Goal: Information Seeking & Learning: Learn about a topic

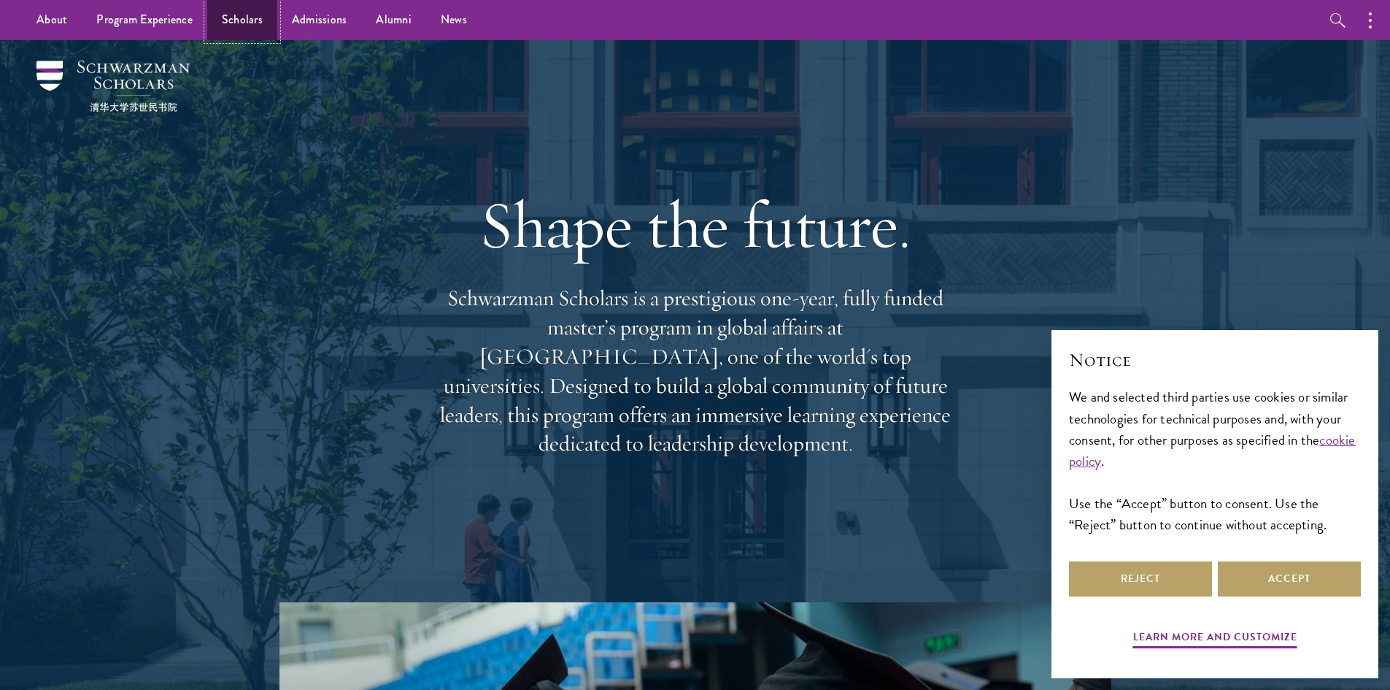
click at [264, 23] on link "Scholars" at bounding box center [242, 20] width 70 height 40
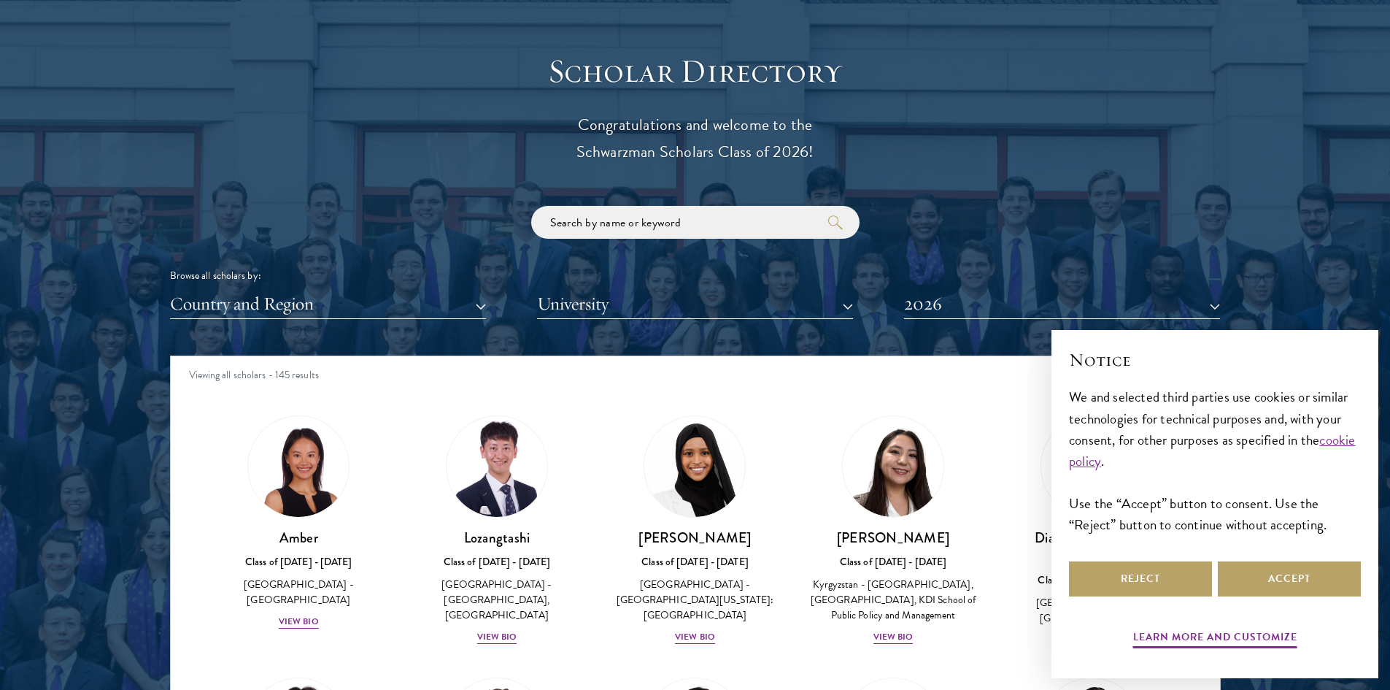
scroll to position [1751, 0]
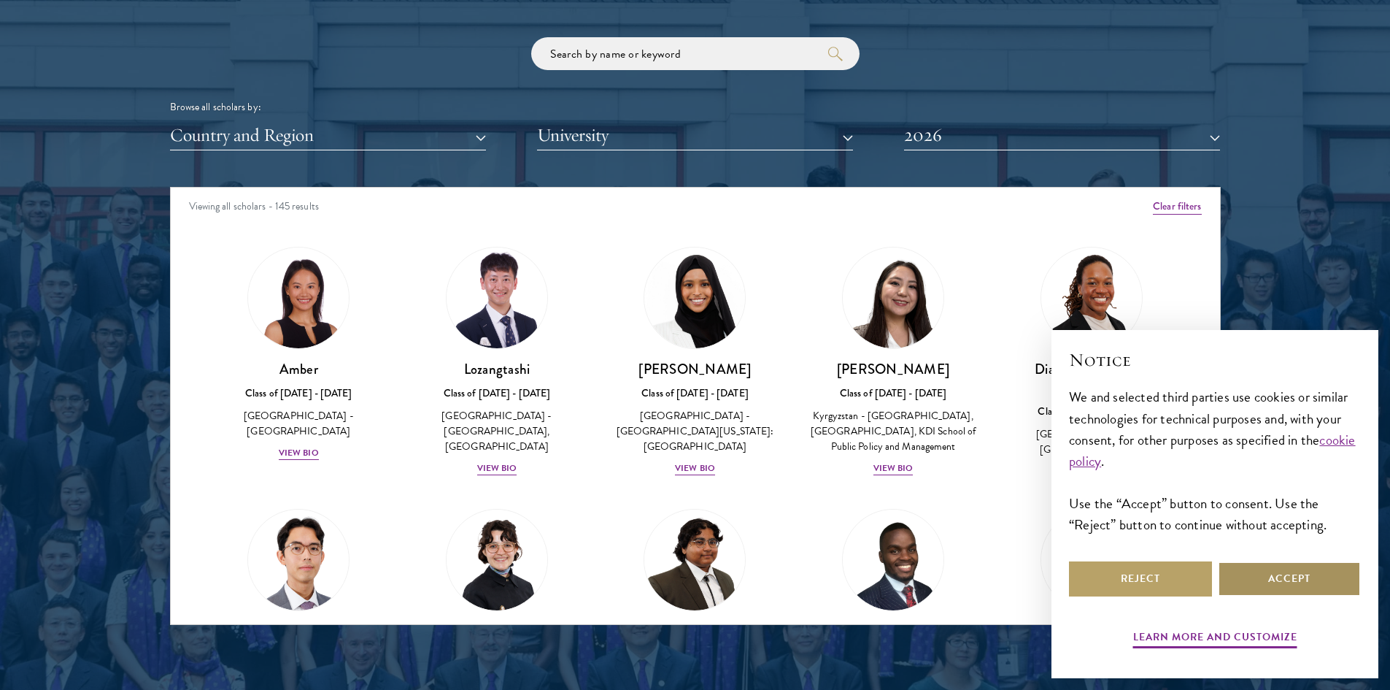
click at [1290, 576] on button "Accept" at bounding box center [1289, 578] width 143 height 35
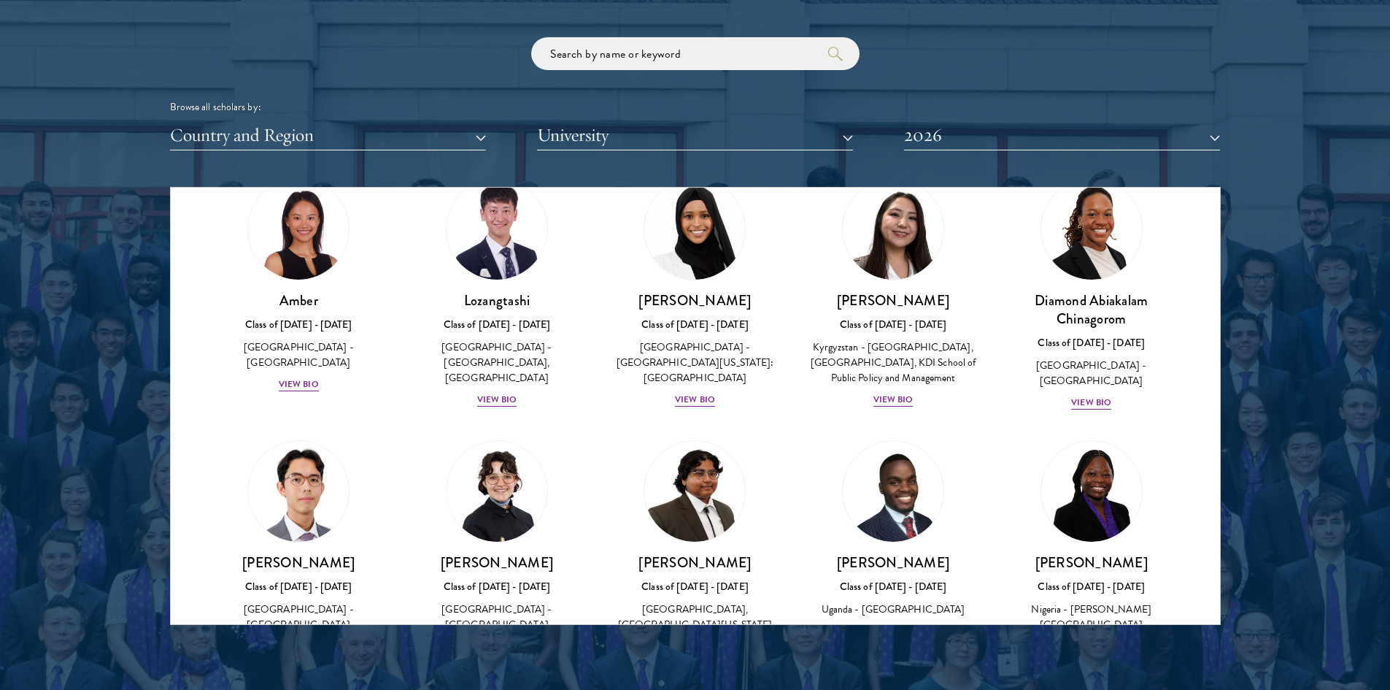
scroll to position [0, 0]
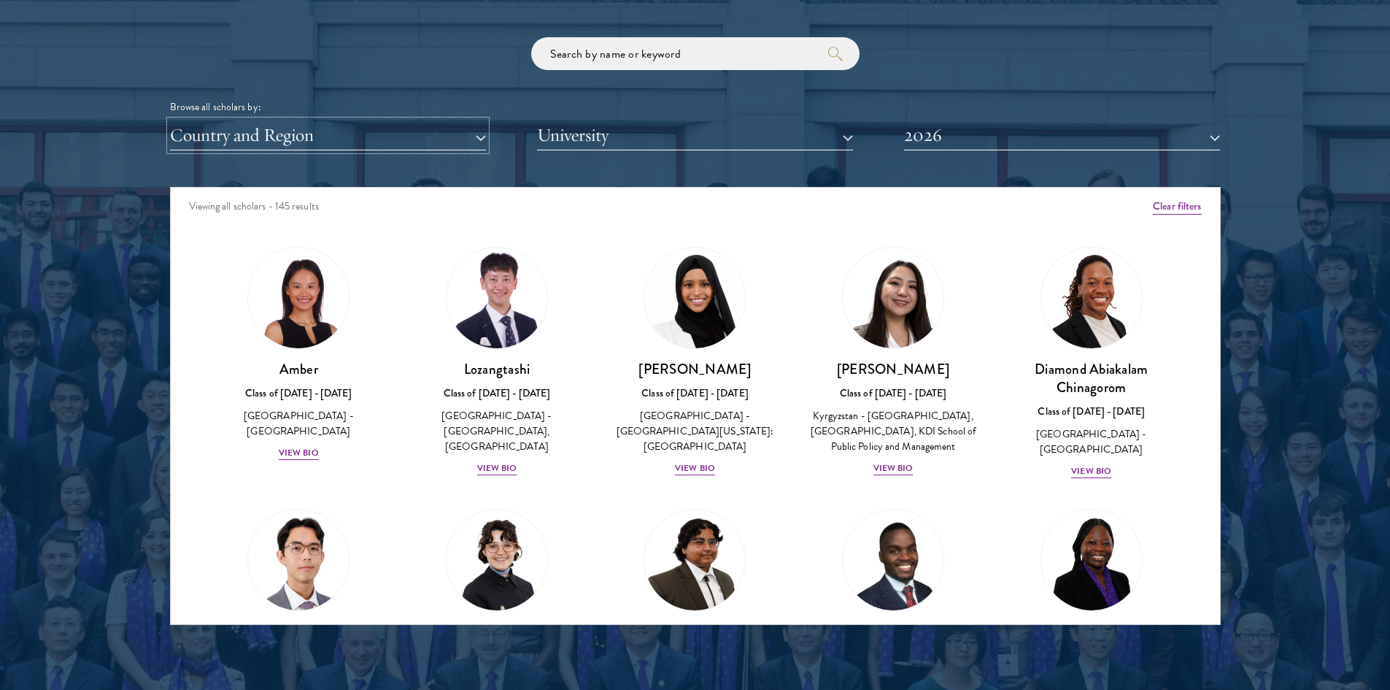
click at [467, 139] on button "Country and Region" at bounding box center [328, 135] width 316 height 30
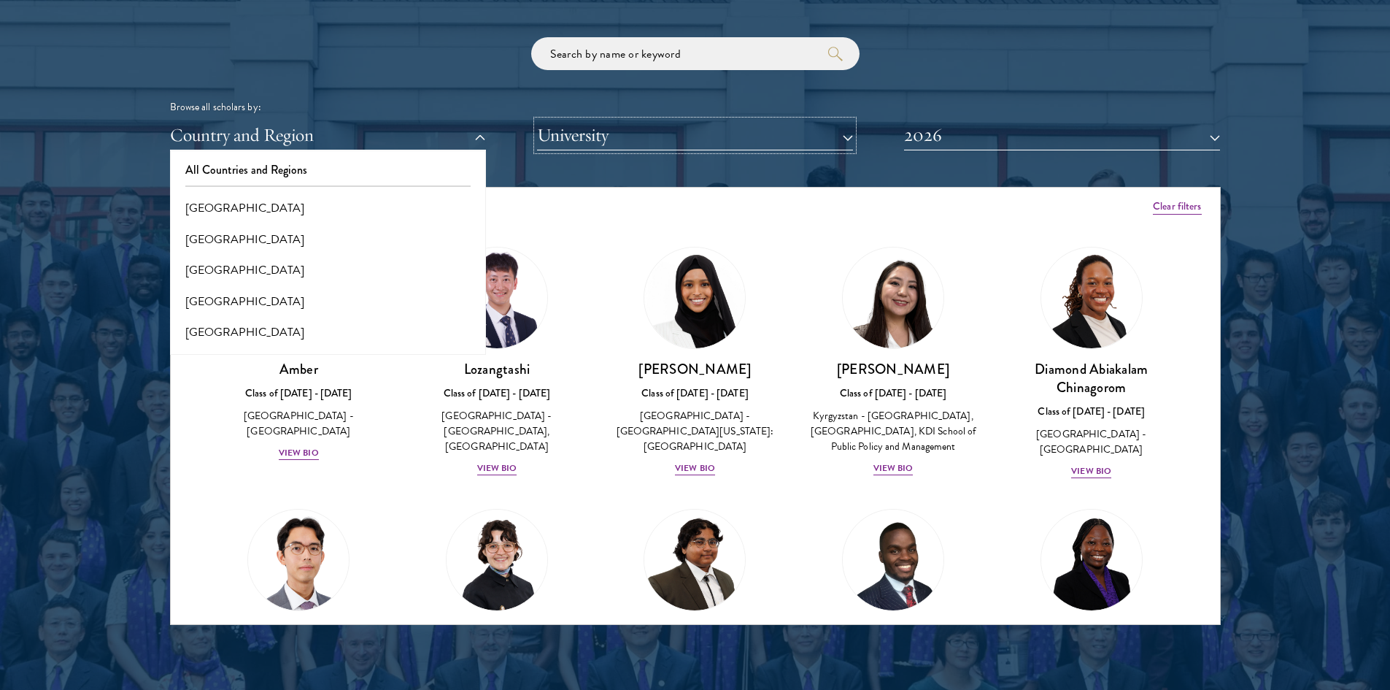
click at [834, 128] on button "University" at bounding box center [695, 135] width 316 height 30
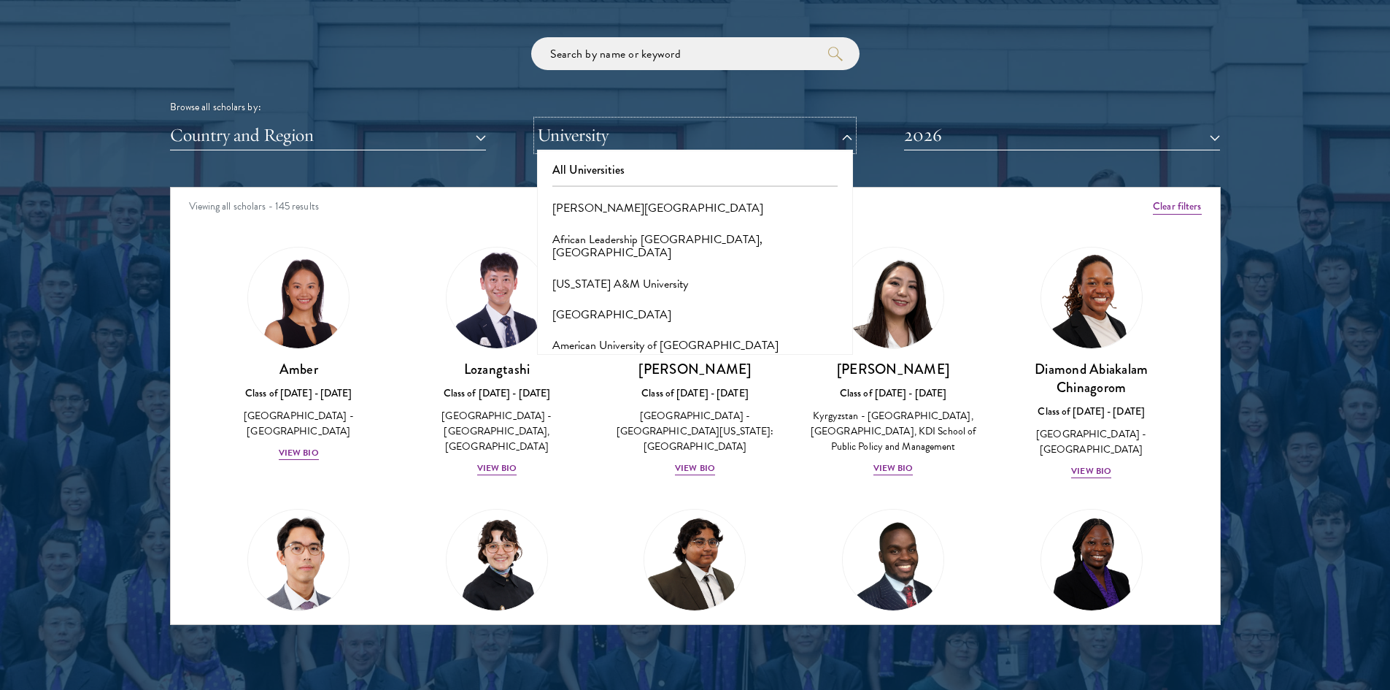
click at [774, 128] on button "University" at bounding box center [695, 135] width 316 height 30
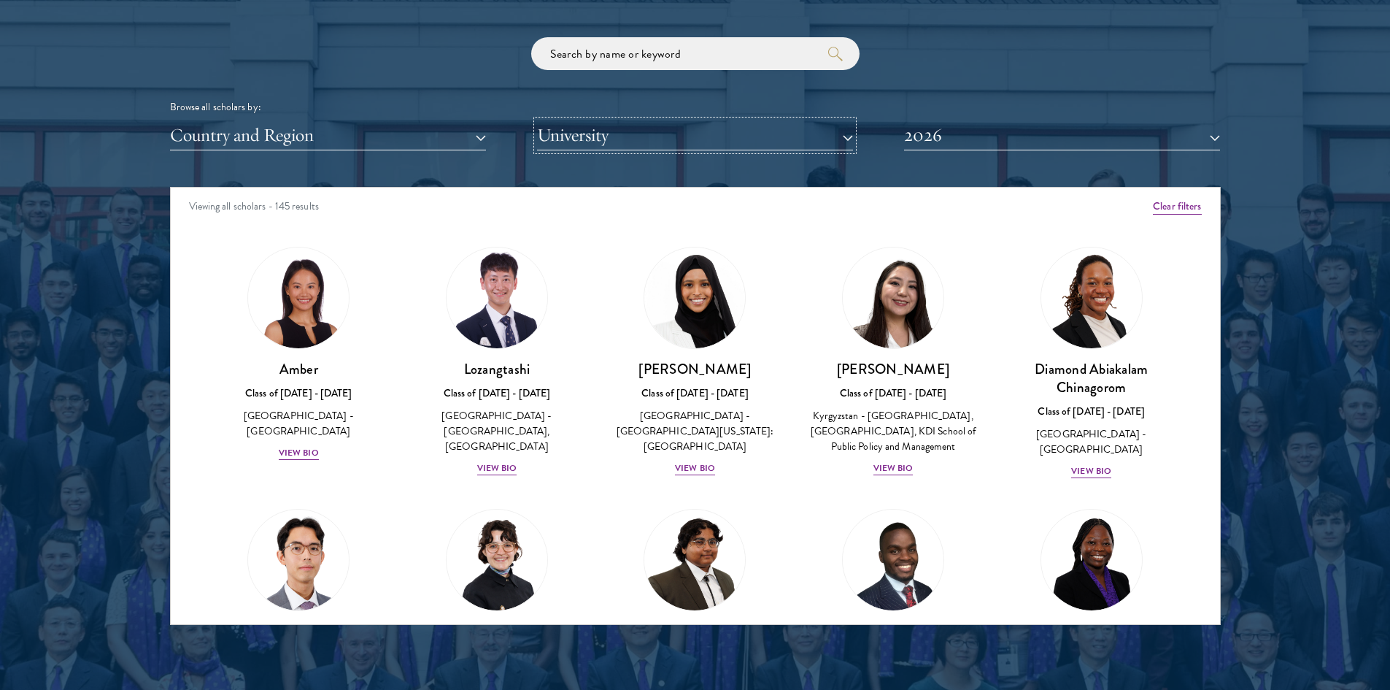
click at [774, 128] on button "University" at bounding box center [695, 135] width 316 height 30
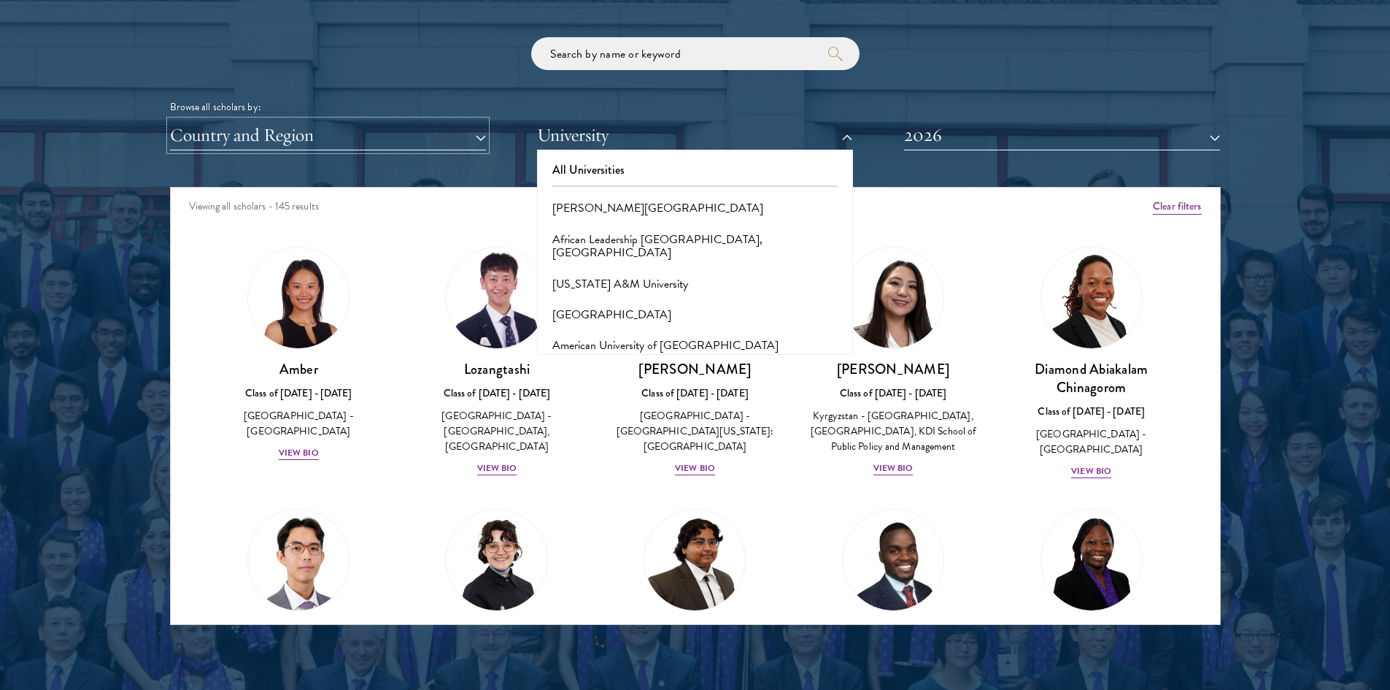
click at [380, 142] on button "Country and Region" at bounding box center [328, 135] width 316 height 30
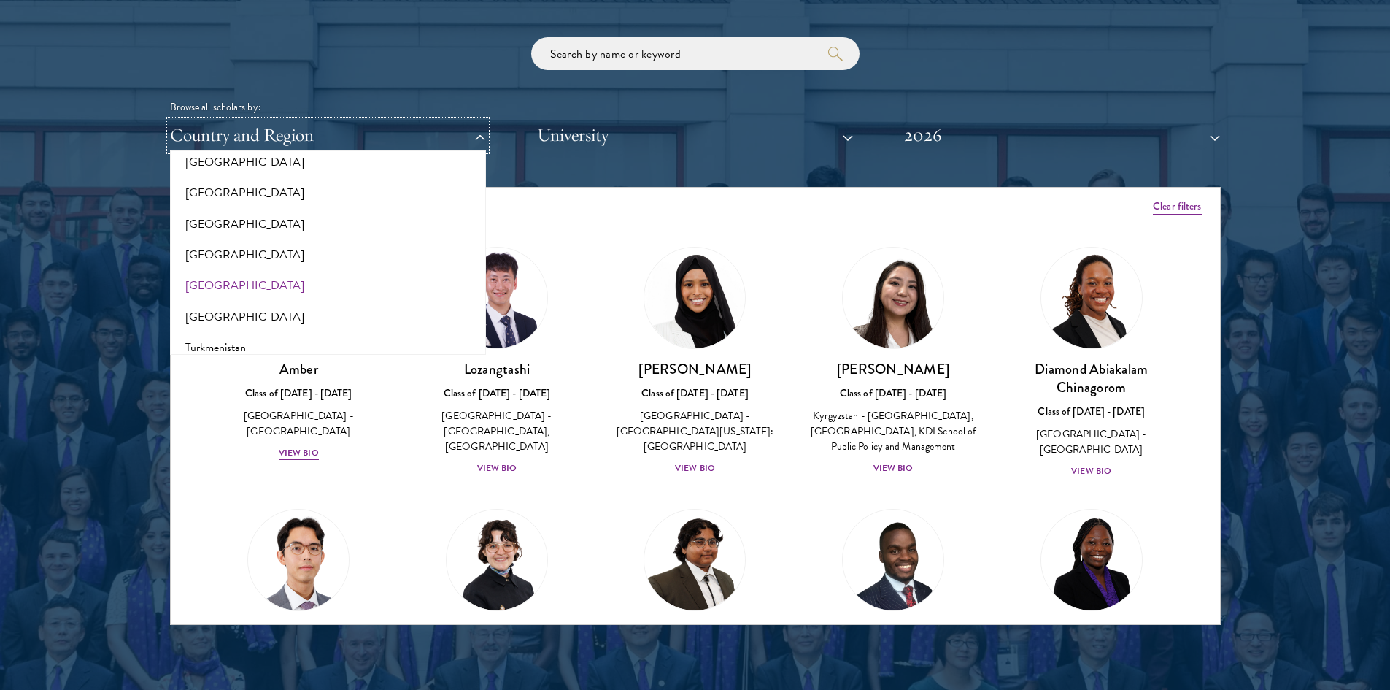
scroll to position [2768, 0]
click at [228, 317] on button "[GEOGRAPHIC_DATA]" at bounding box center [327, 317] width 307 height 31
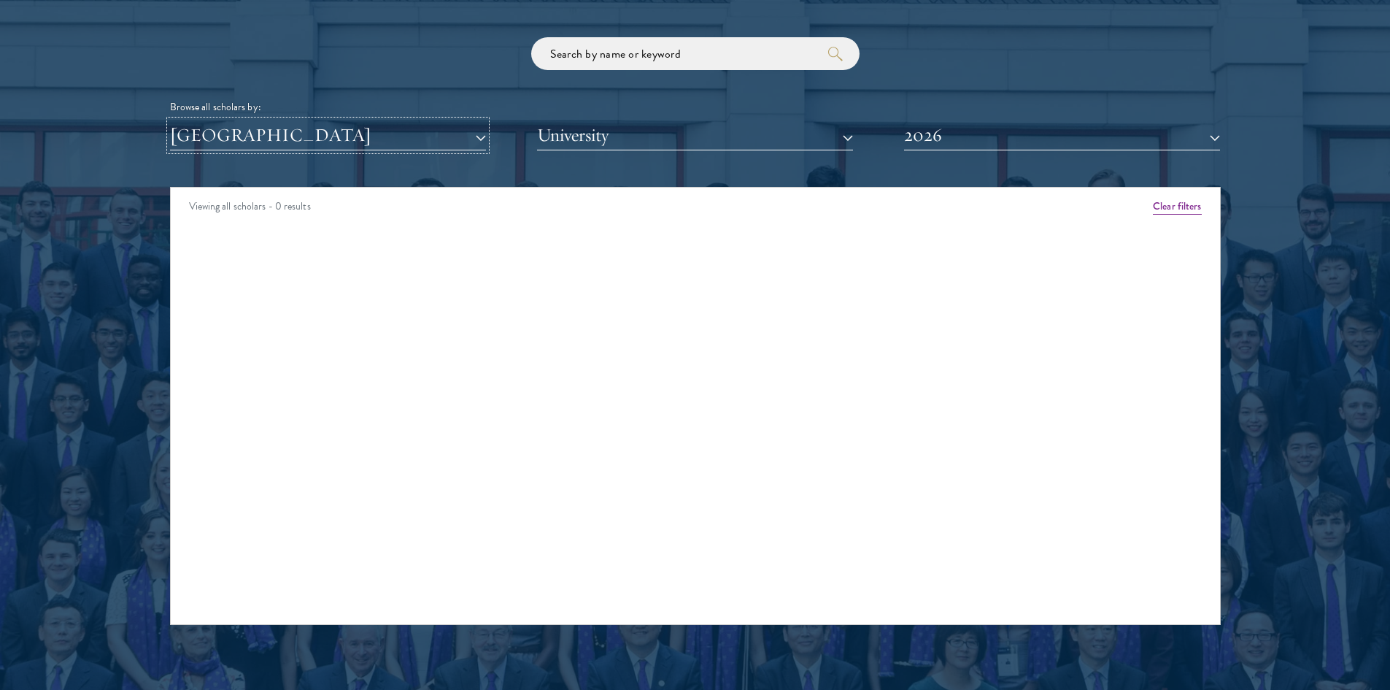
click at [334, 138] on button "[GEOGRAPHIC_DATA]" at bounding box center [328, 135] width 316 height 30
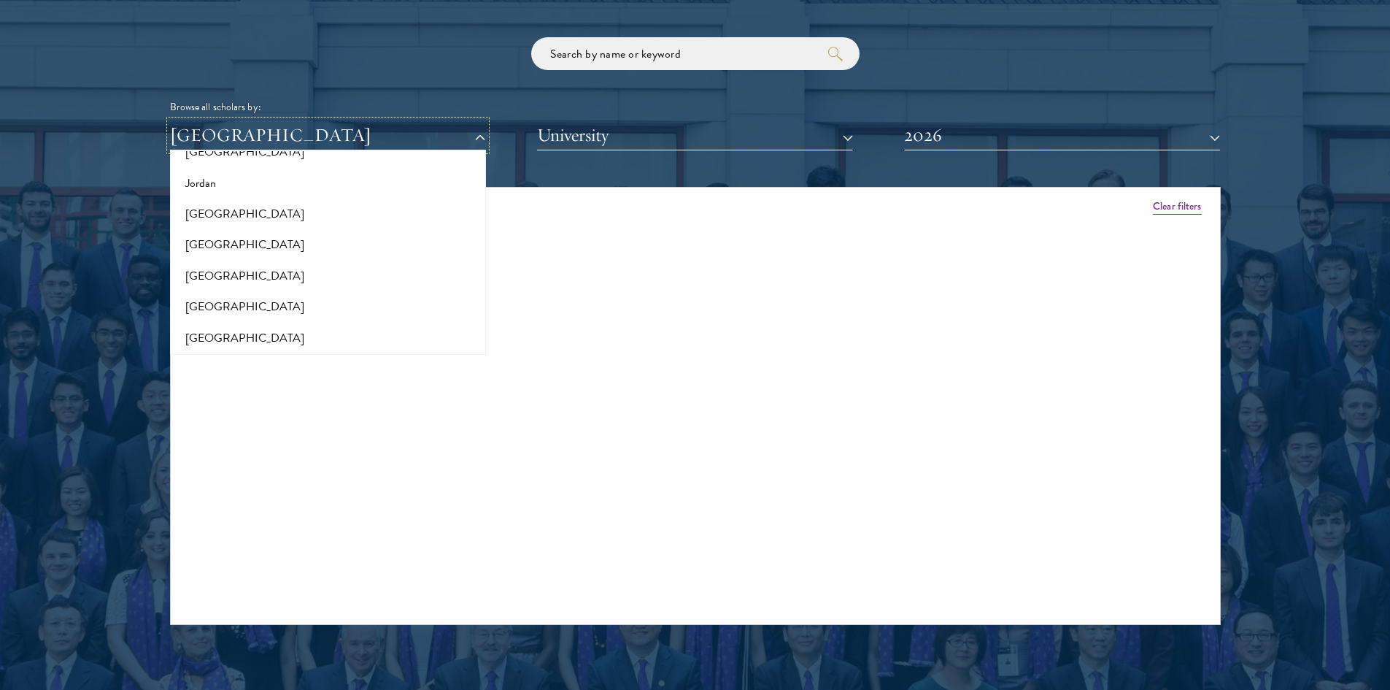
scroll to position [1382, 0]
click at [226, 257] on button "[GEOGRAPHIC_DATA]" at bounding box center [327, 249] width 307 height 31
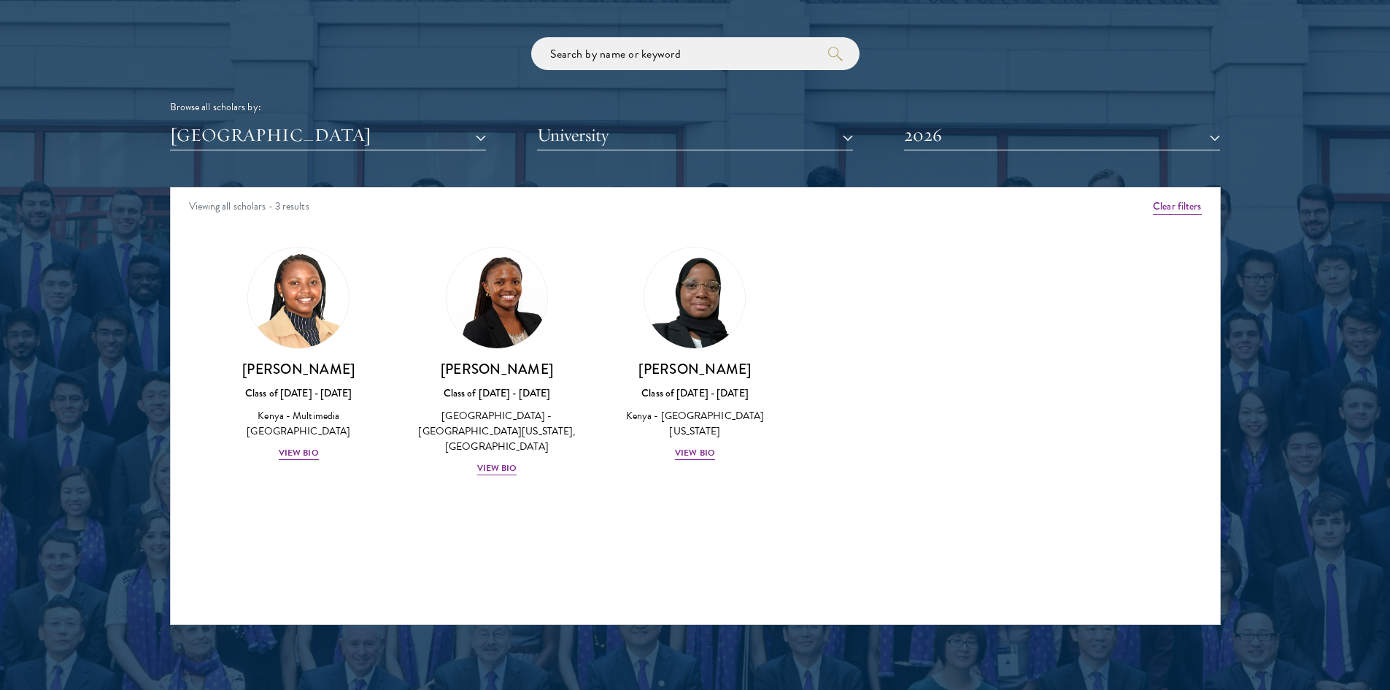
click at [547, 477] on div "Amber Class of 2025 - 2026 China - Peking University View Bio Cirenquji Class o…" at bounding box center [696, 374] width 1050 height 292
click at [305, 446] on div "View Bio" at bounding box center [299, 453] width 40 height 14
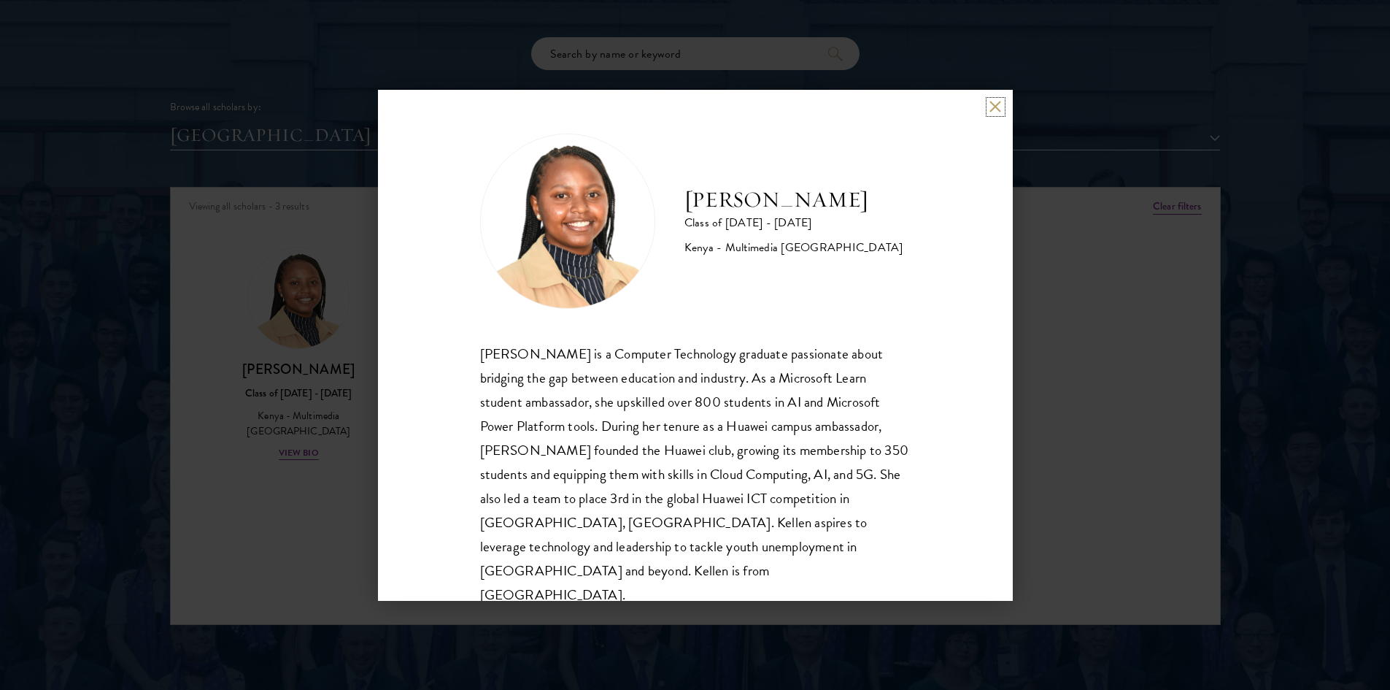
scroll to position [1, 0]
click at [238, 353] on div "Kellen Gitahi Class of 2025 - 2026 Kenya - Multimedia University of Kenya Kelle…" at bounding box center [695, 345] width 1390 height 690
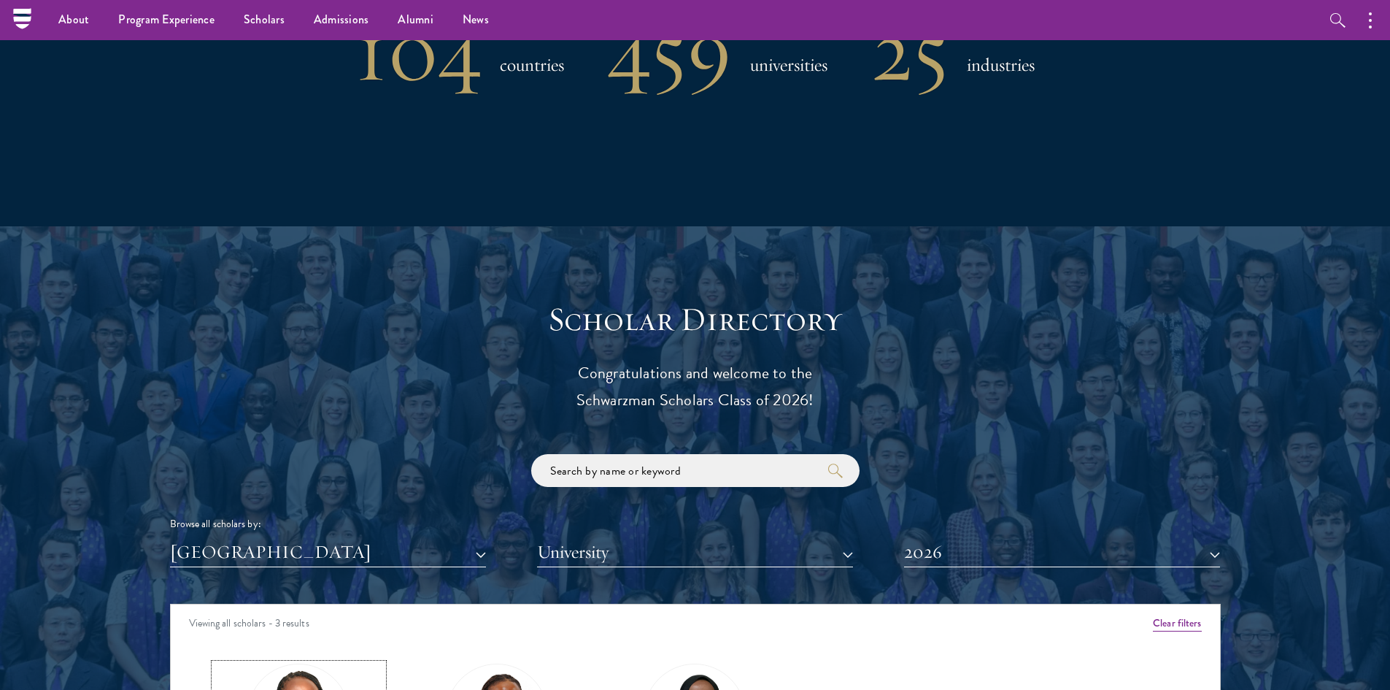
scroll to position [1313, 0]
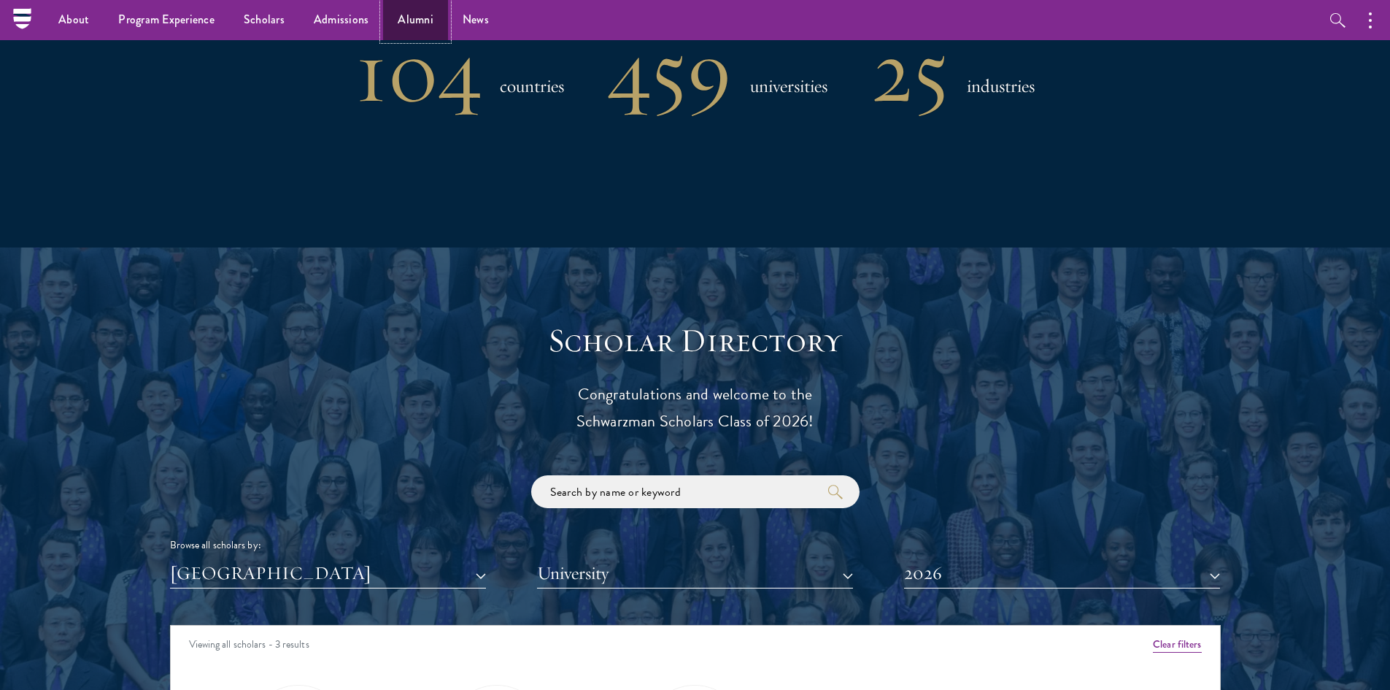
click at [407, 20] on link "Alumni" at bounding box center [415, 20] width 65 height 40
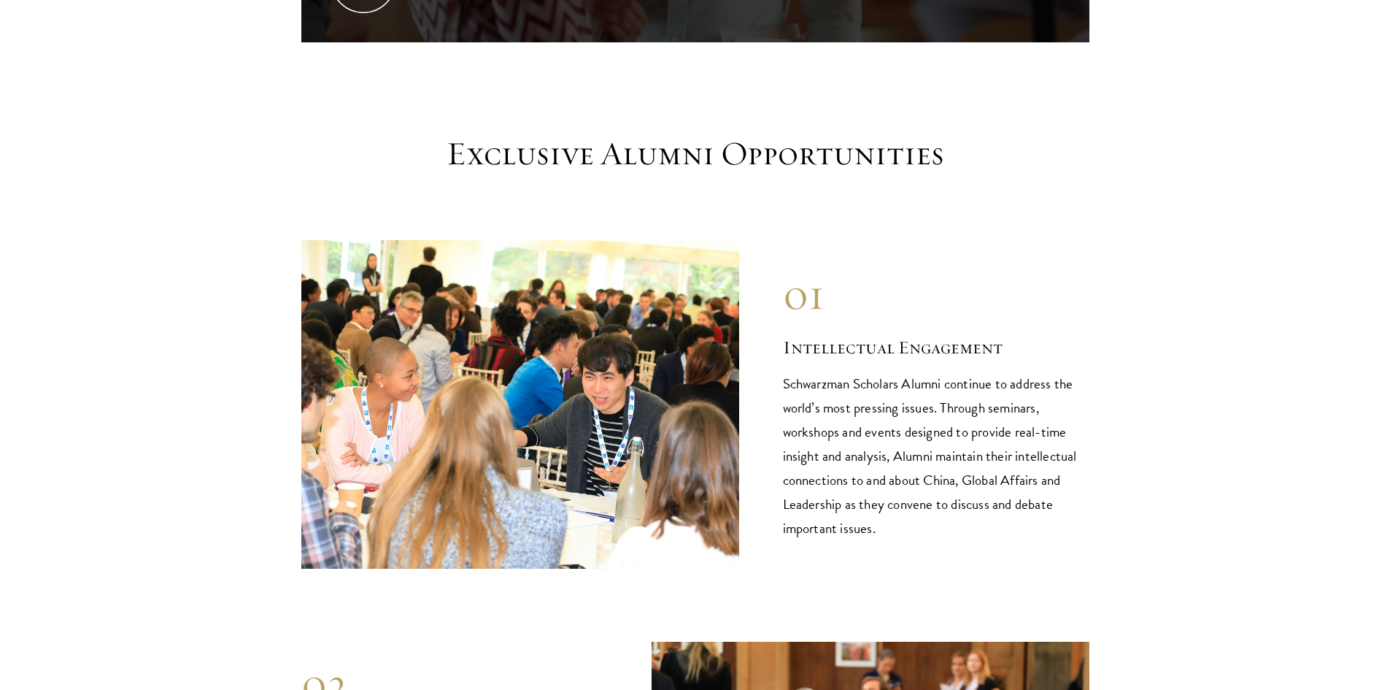
scroll to position [1291, 0]
